Goal: Find specific page/section: Find specific page/section

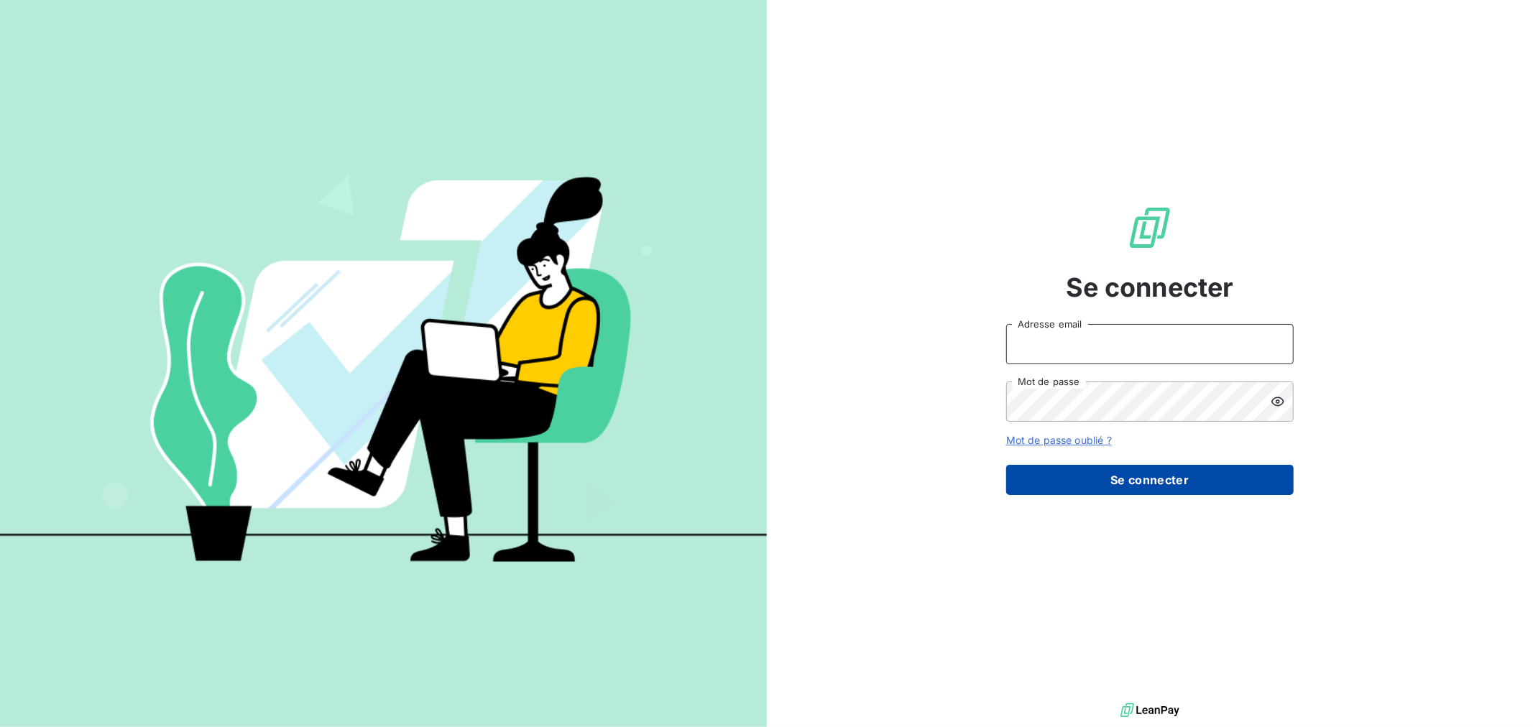
type input "[PERSON_NAME][EMAIL_ADDRESS][DOMAIN_NAME]"
click at [1144, 489] on button "Se connecter" at bounding box center [1150, 480] width 288 height 30
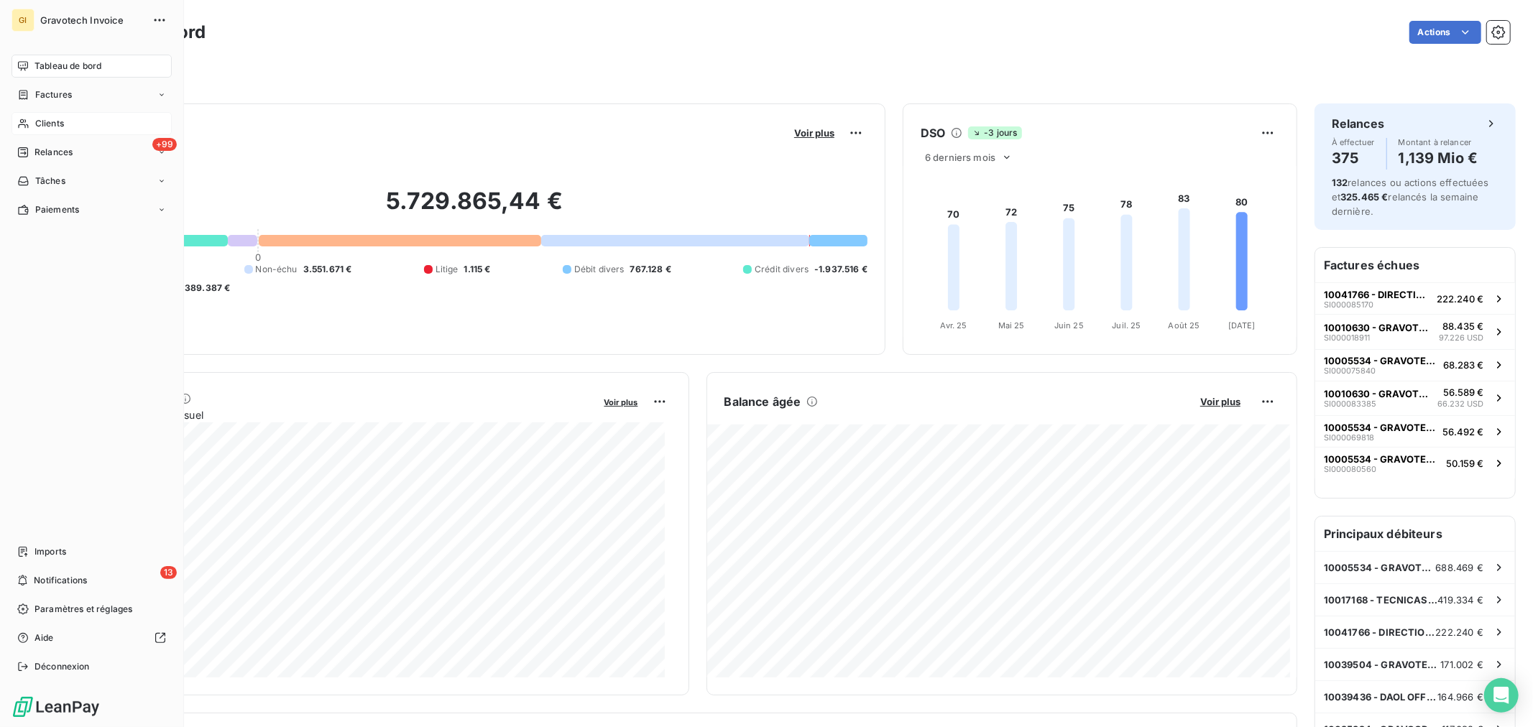
click at [51, 123] on span "Clients" at bounding box center [49, 123] width 29 height 13
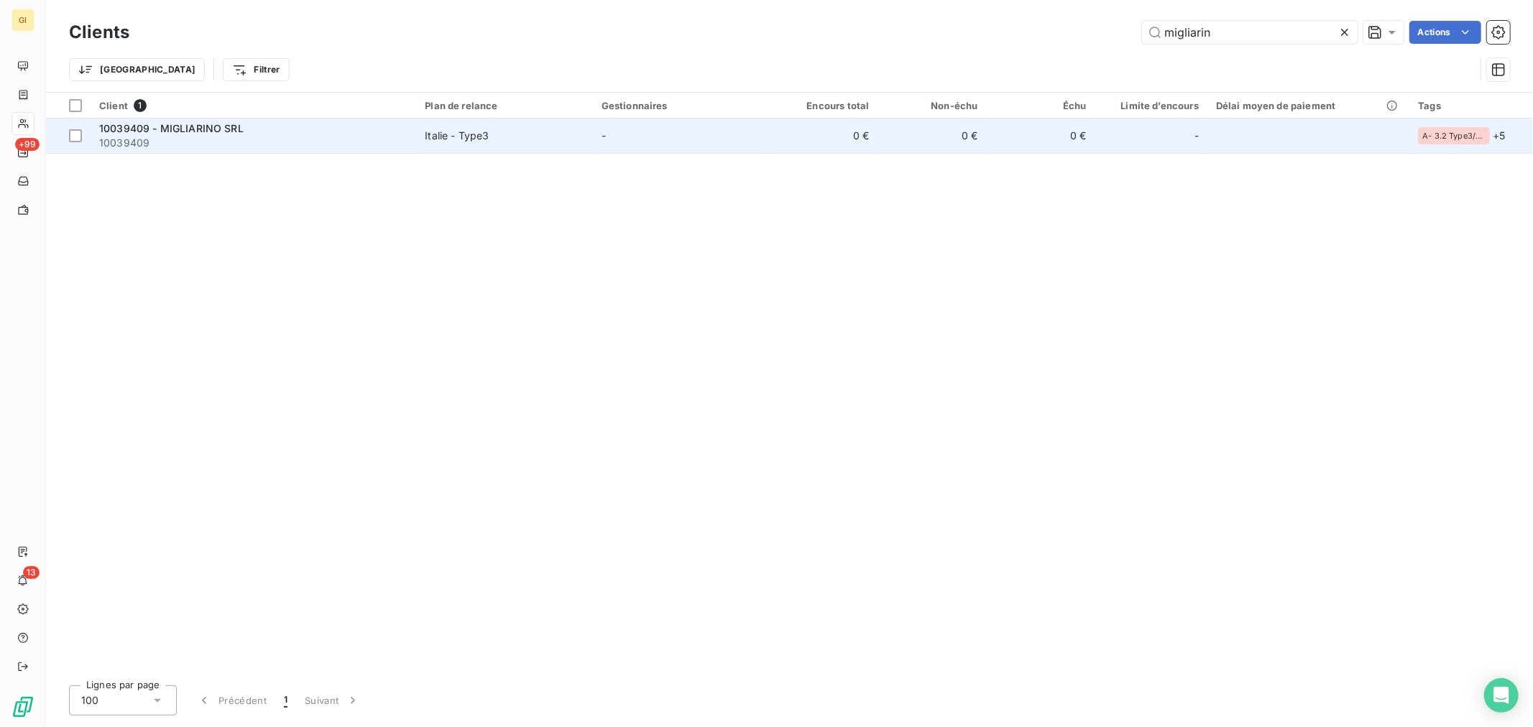
type input "migliarin"
click at [181, 123] on span "10039409 - MIGLIARINO SRL" at bounding box center [171, 128] width 144 height 12
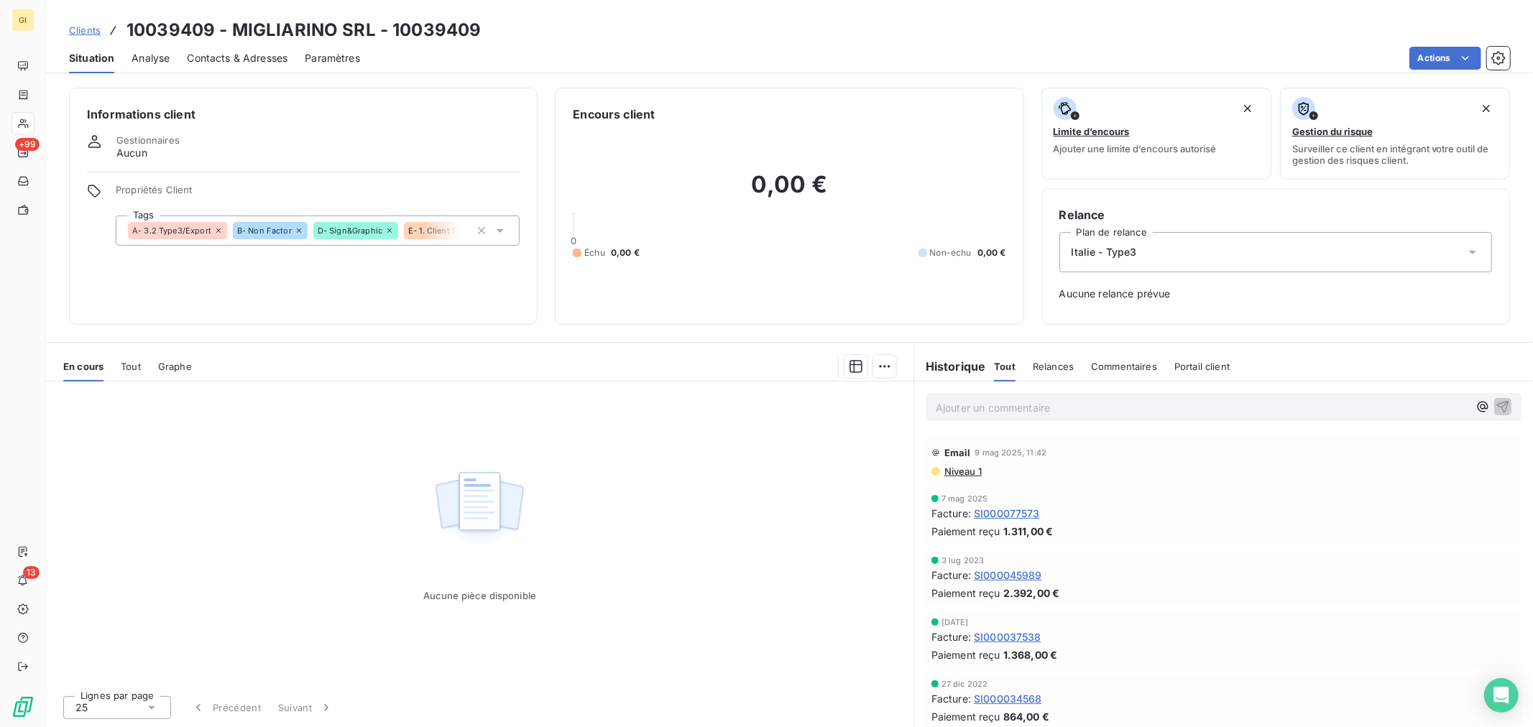
click at [1001, 511] on span "SI000077573" at bounding box center [1007, 513] width 66 height 15
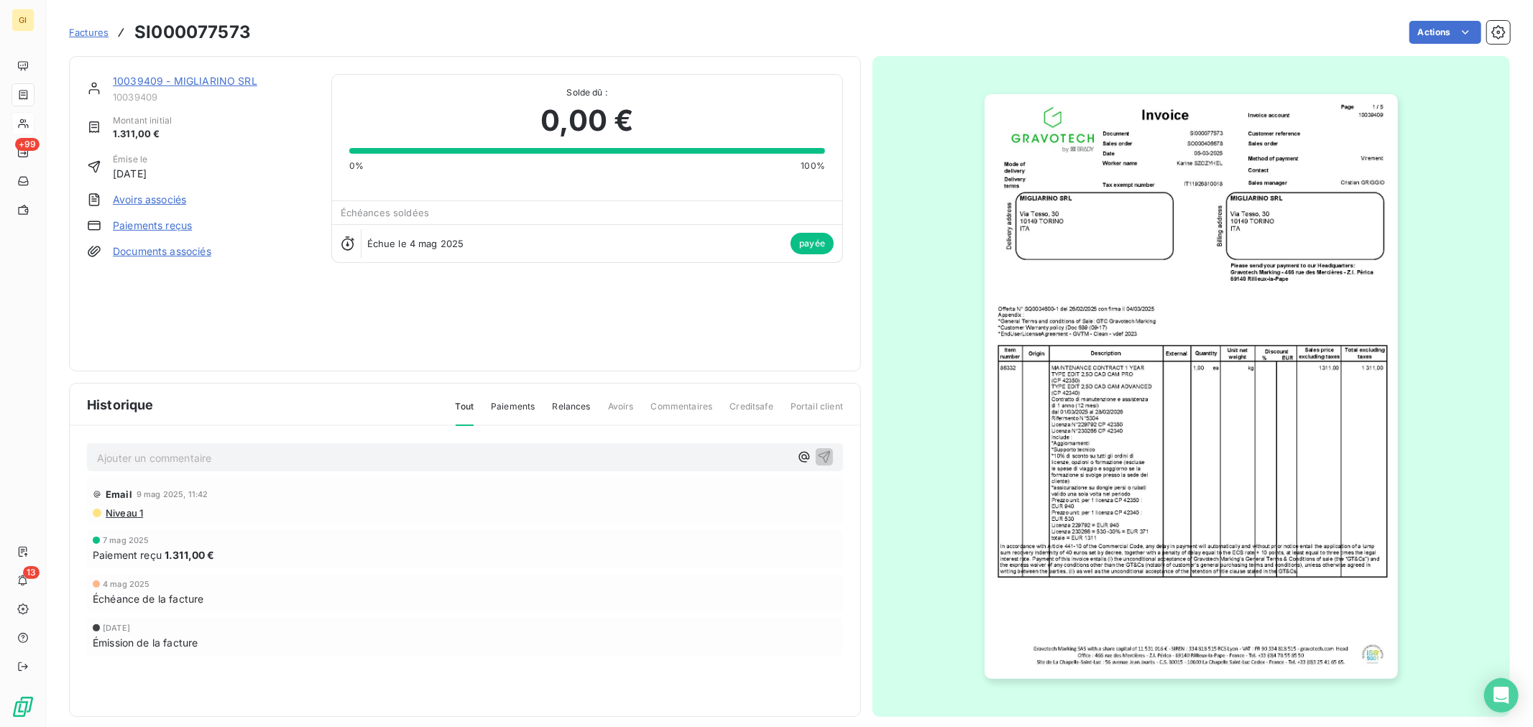
click at [1124, 404] on img "button" at bounding box center [1191, 386] width 413 height 585
